Goal: Answer question/provide support: Share knowledge or assist other users

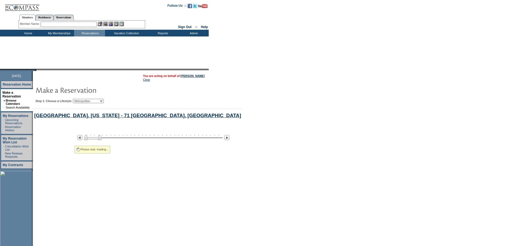
select select "Metropolitan"
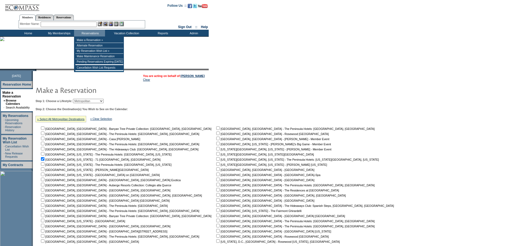
click at [85, 22] on input "text" at bounding box center [69, 24] width 56 height 5
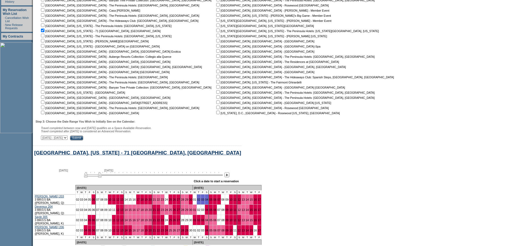
scroll to position [128, 0]
type input "[PERSON_NAME]"
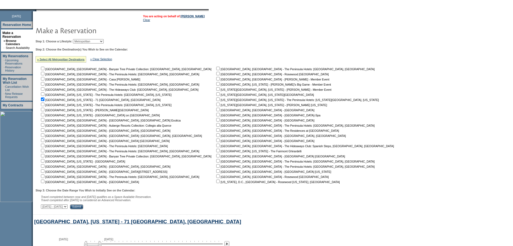
scroll to position [0, 0]
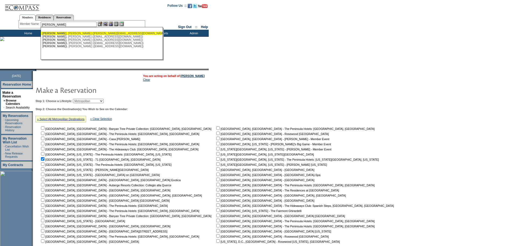
click at [79, 32] on div "[PERSON_NAME] ([PERSON_NAME][EMAIL_ADDRESS][DOMAIN_NAME])" at bounding box center [101, 33] width 119 height 3
type input "[PERSON_NAME] ([PERSON_NAME][EMAIL_ADDRESS][DOMAIN_NAME])"
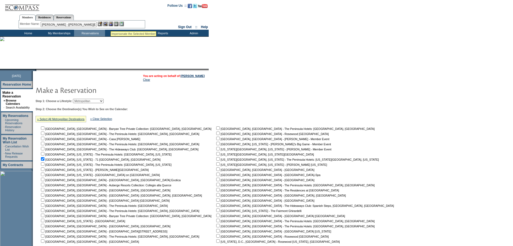
click at [111, 25] on img at bounding box center [111, 24] width 5 height 5
click at [107, 25] on img at bounding box center [105, 24] width 5 height 5
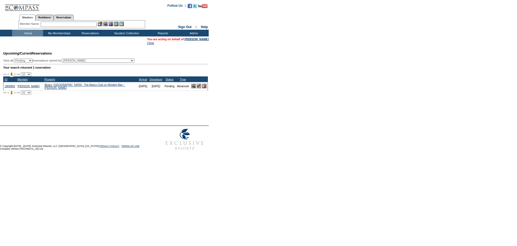
click at [56, 32] on td "My Memberships" at bounding box center [58, 33] width 31 height 7
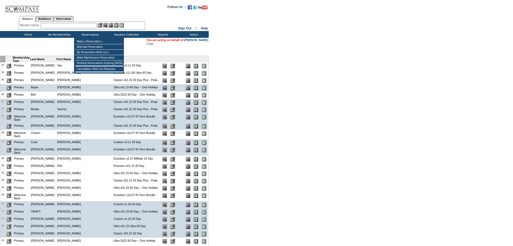
click at [72, 25] on input "text" at bounding box center [69, 25] width 56 height 5
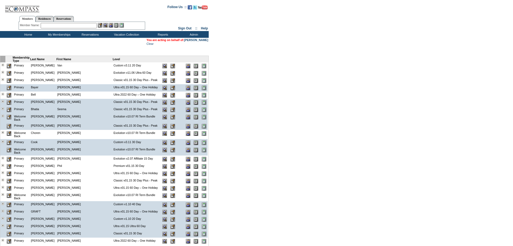
click at [88, 24] on input "text" at bounding box center [69, 25] width 56 height 5
